Goal: Information Seeking & Learning: Learn about a topic

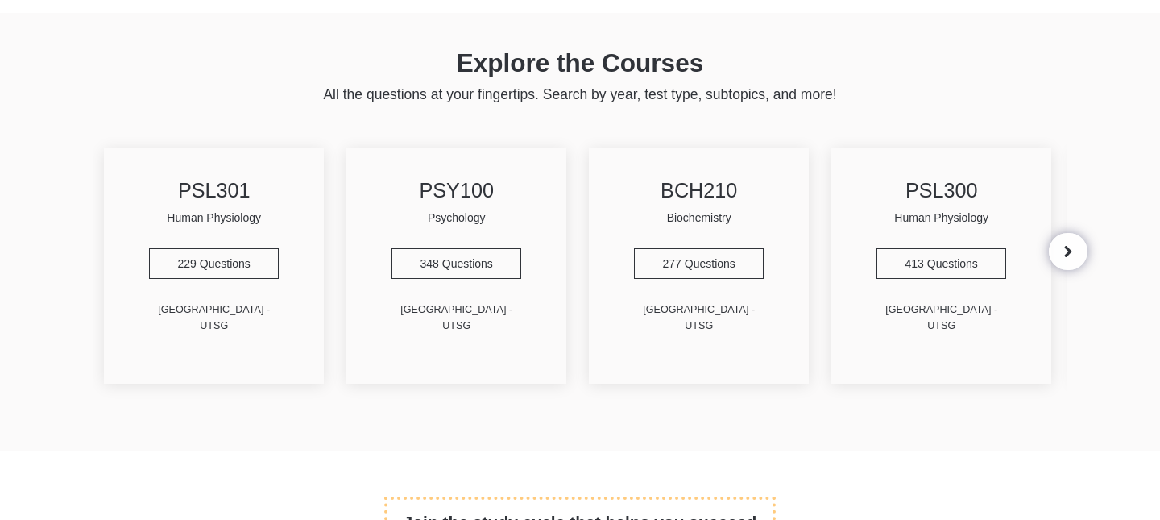
scroll to position [430, 0]
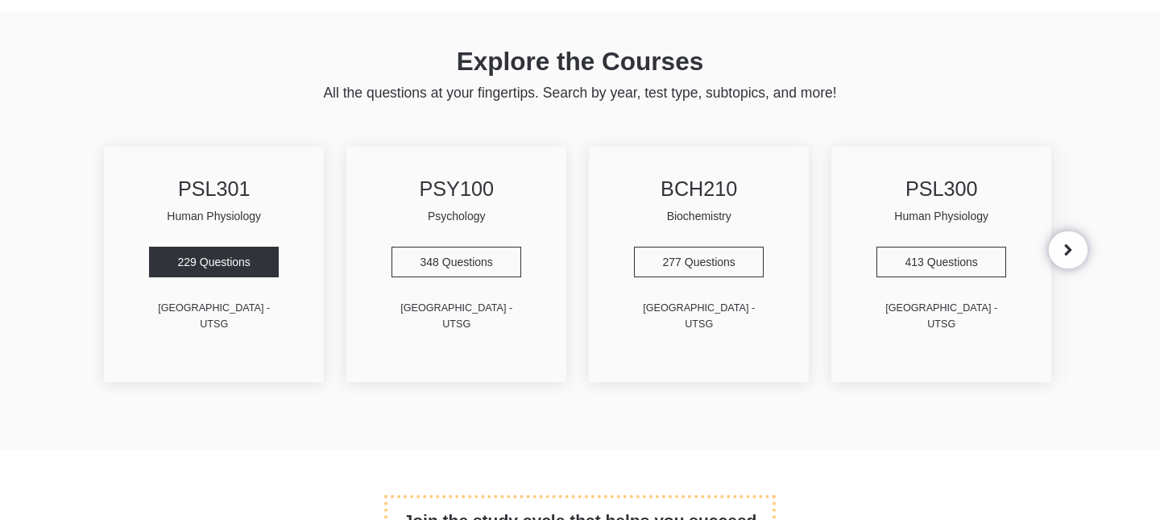
click at [208, 258] on div "229 Questions" at bounding box center [214, 262] width 130 height 31
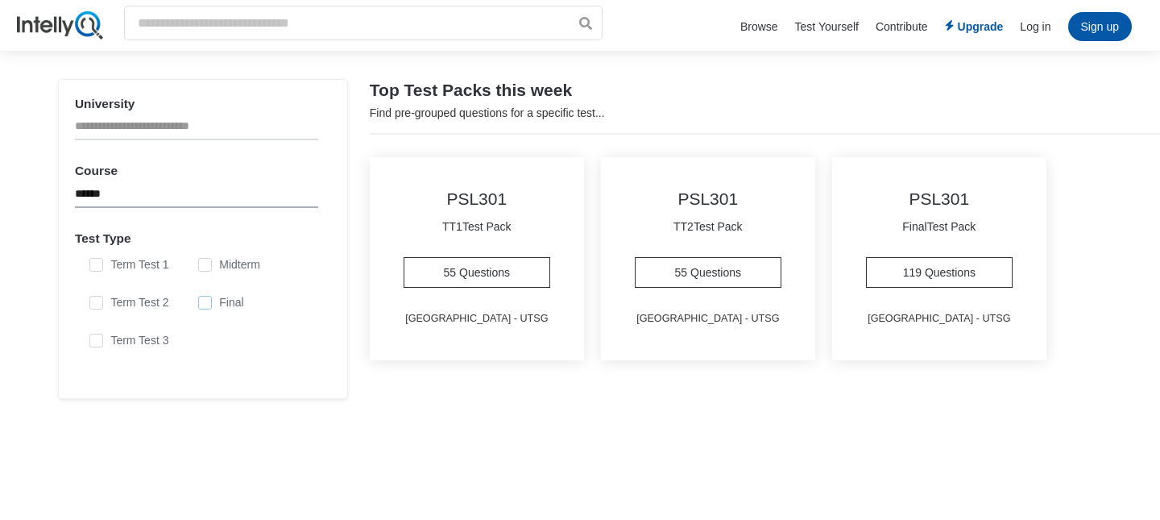
click at [220, 305] on label "Final" at bounding box center [220, 303] width 45 height 14
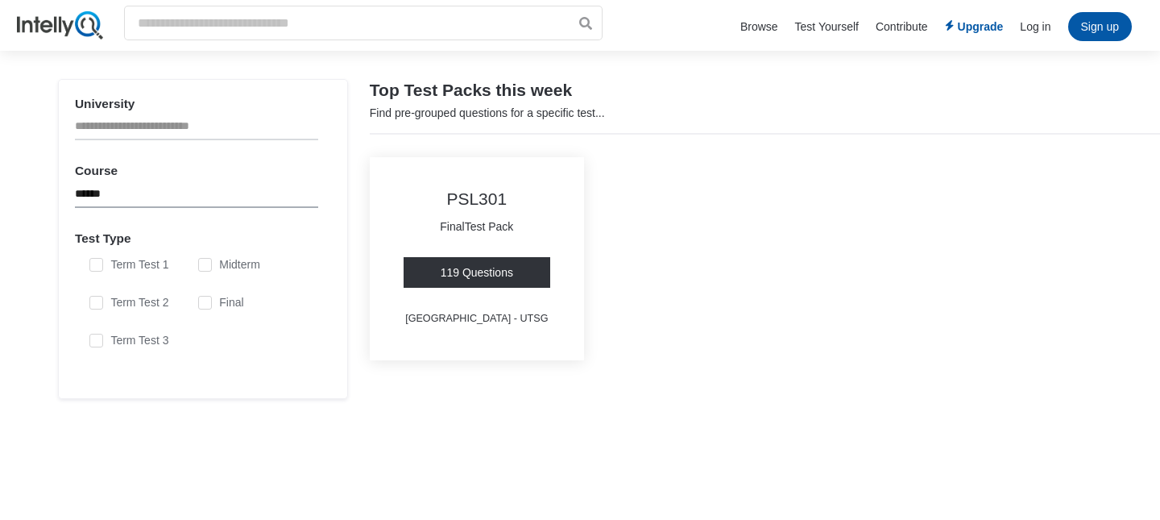
click at [485, 285] on link "119 Questions" at bounding box center [477, 272] width 147 height 31
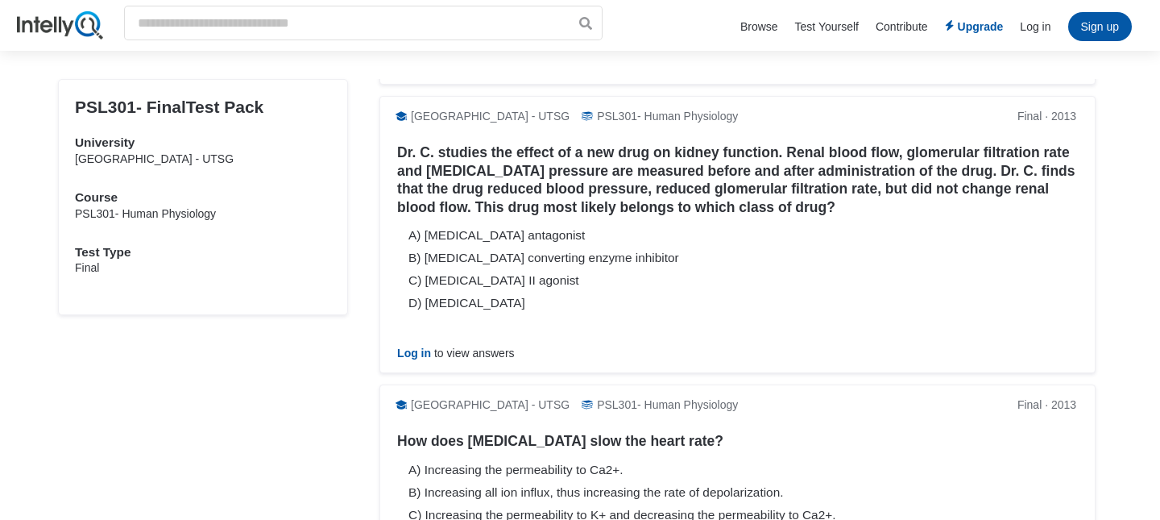
scroll to position [7210, 0]
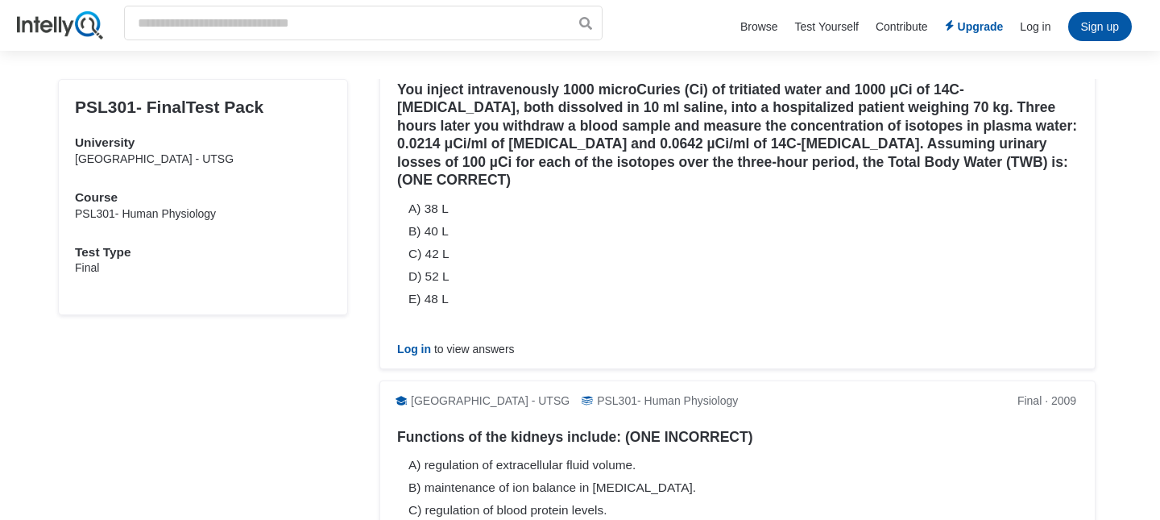
scroll to position [7326, 0]
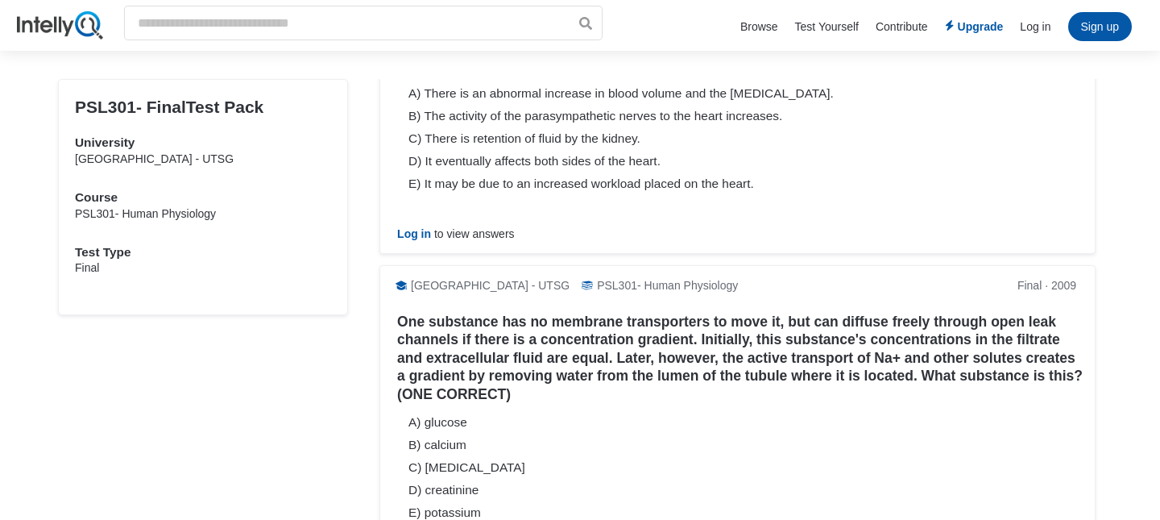
scroll to position [7684, 0]
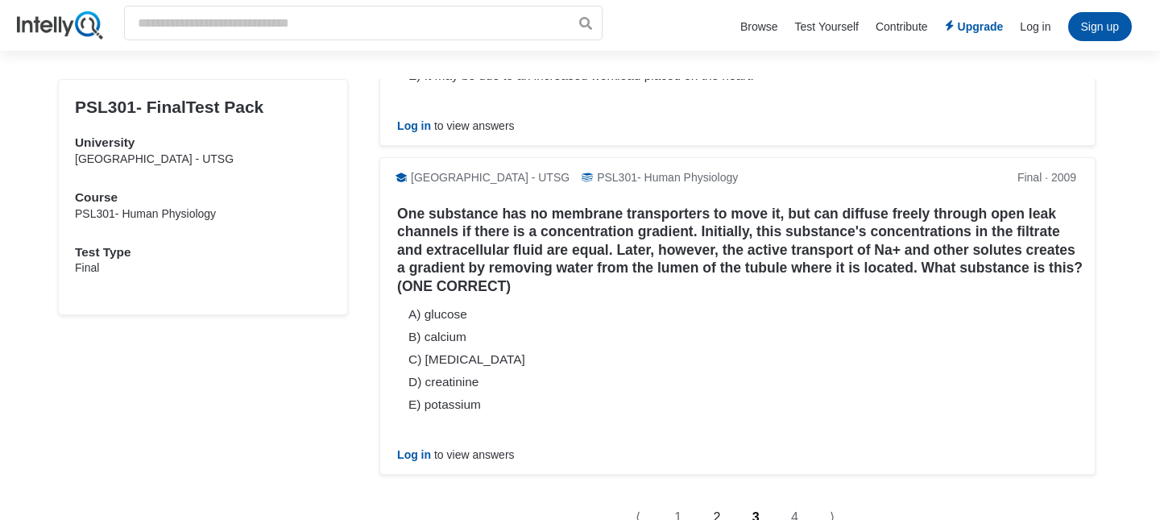
click at [712, 499] on link "2" at bounding box center [718, 517] width 39 height 37
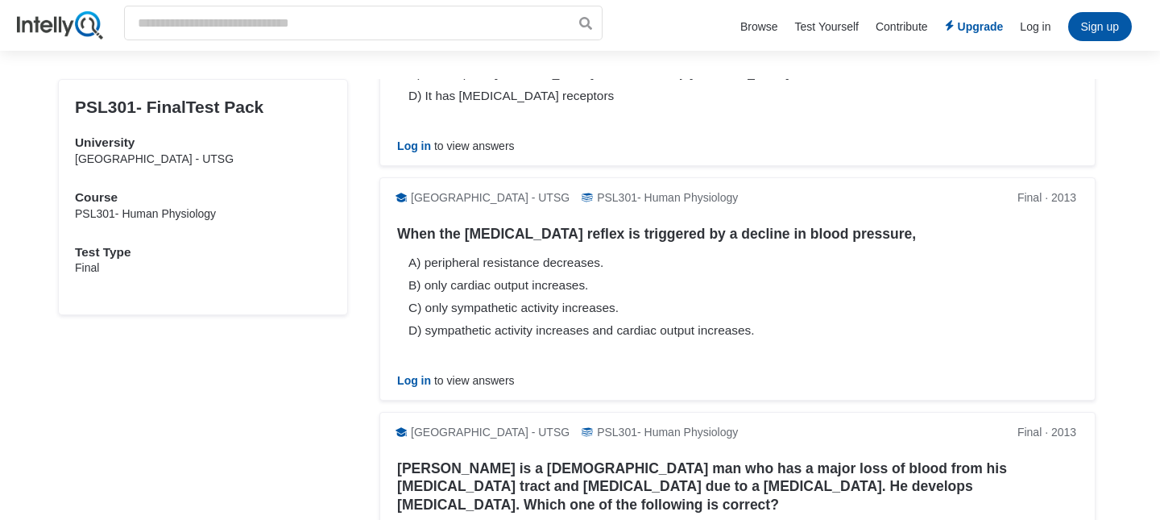
scroll to position [7266, 0]
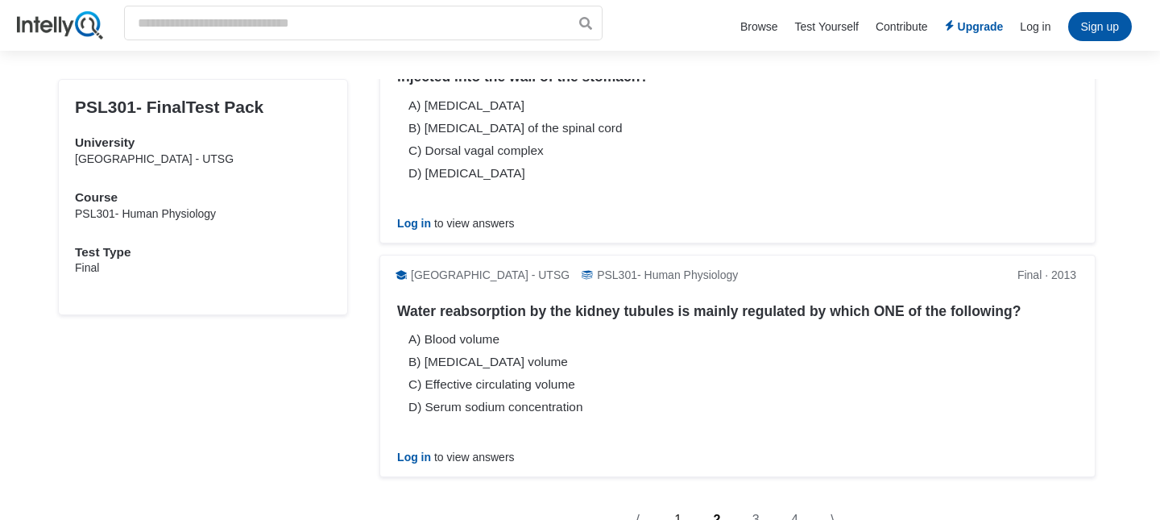
click at [681, 503] on link "1" at bounding box center [679, 519] width 39 height 37
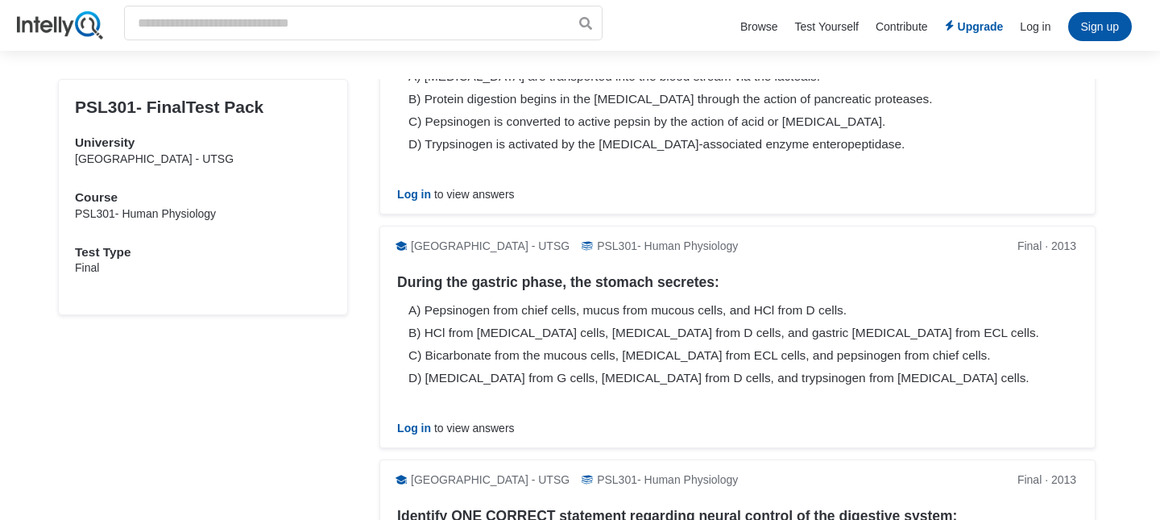
scroll to position [1081, 0]
